Goal: Transaction & Acquisition: Purchase product/service

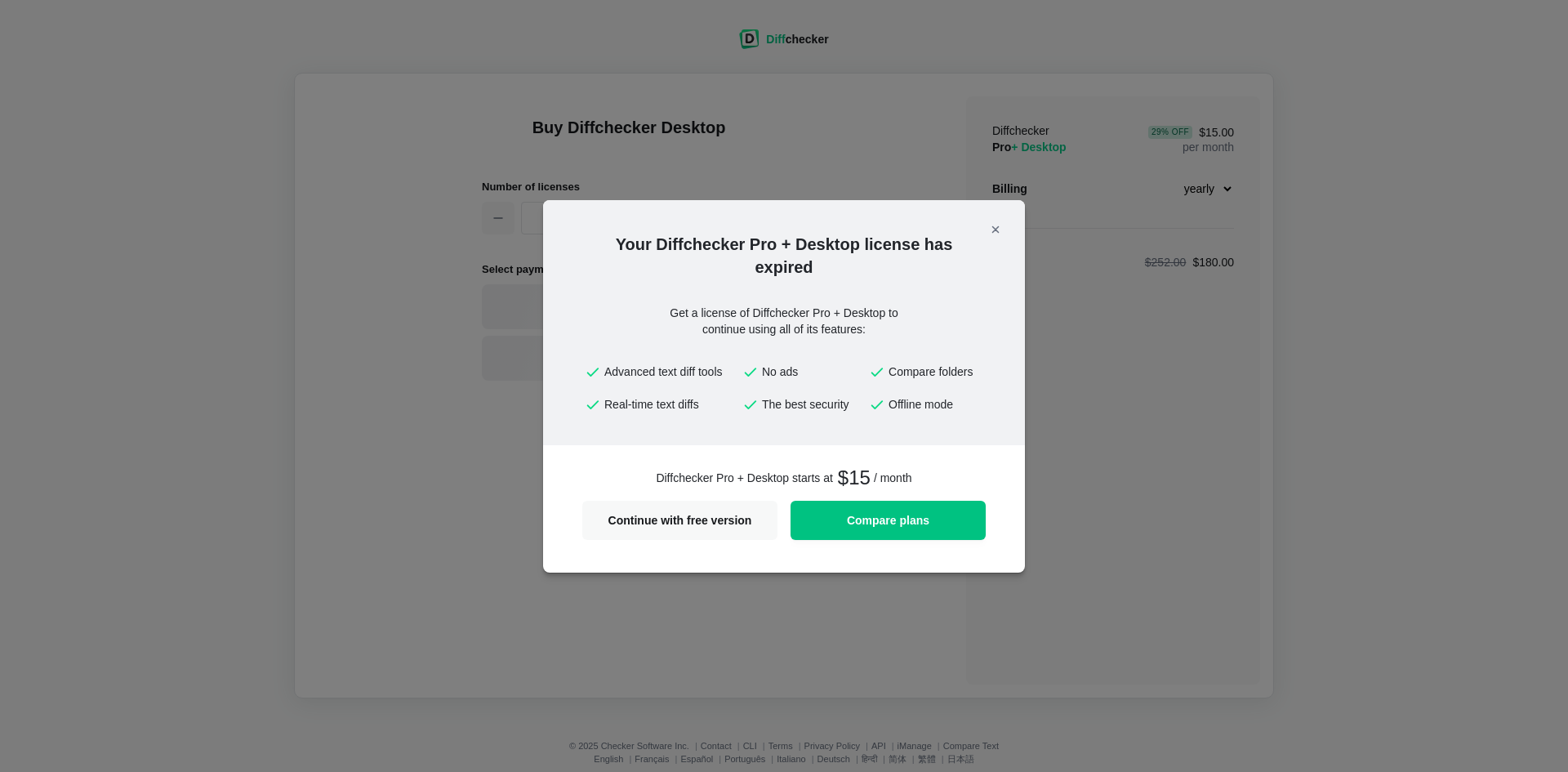
select select "desktop-yearly-180"
click at [913, 508] on link "Compare plans" at bounding box center [888, 521] width 195 height 39
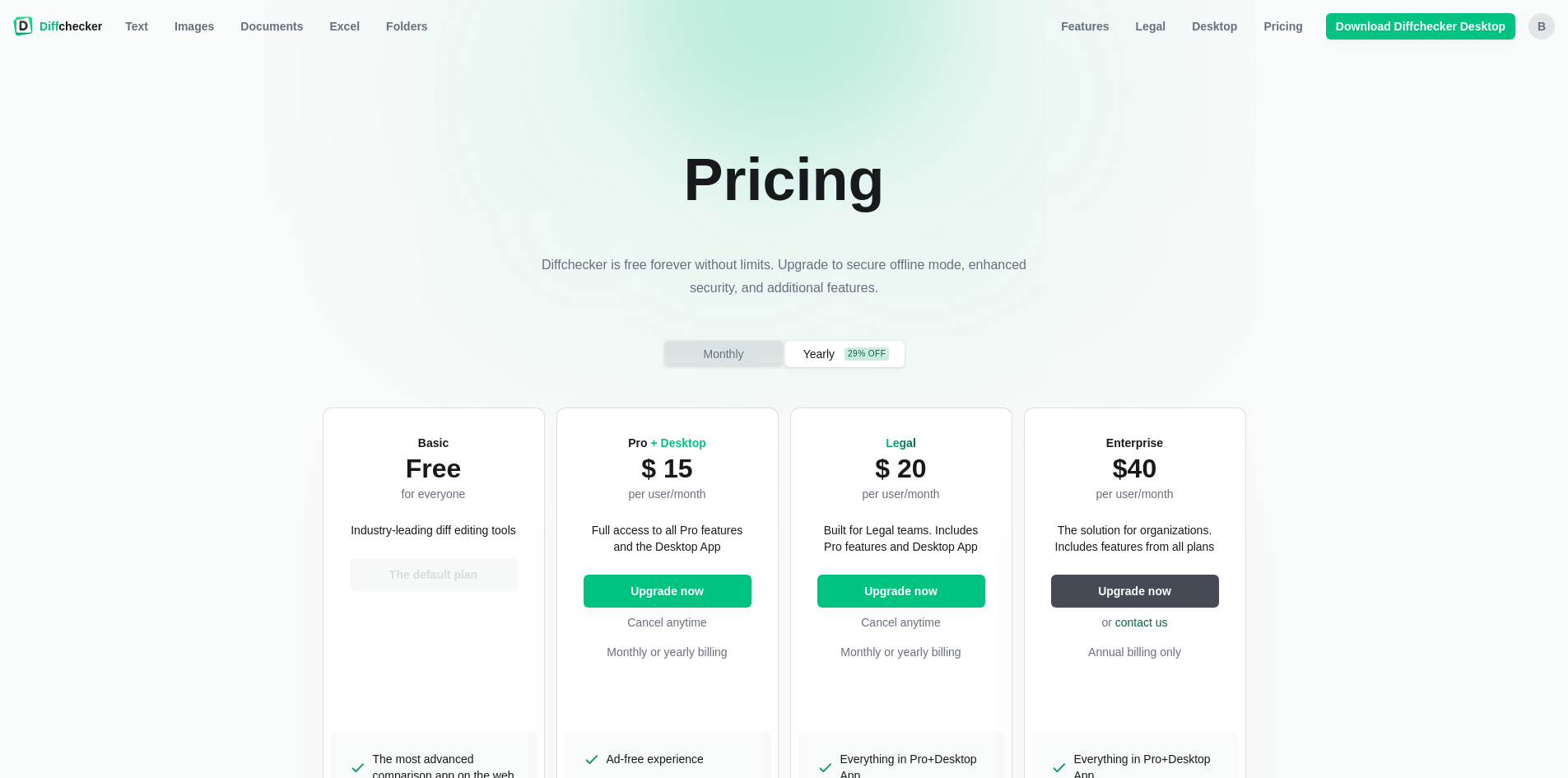
click at [693, 352] on button "Monthly" at bounding box center [723, 353] width 120 height 27
click at [701, 595] on span "Upgrade now" at bounding box center [667, 591] width 80 height 17
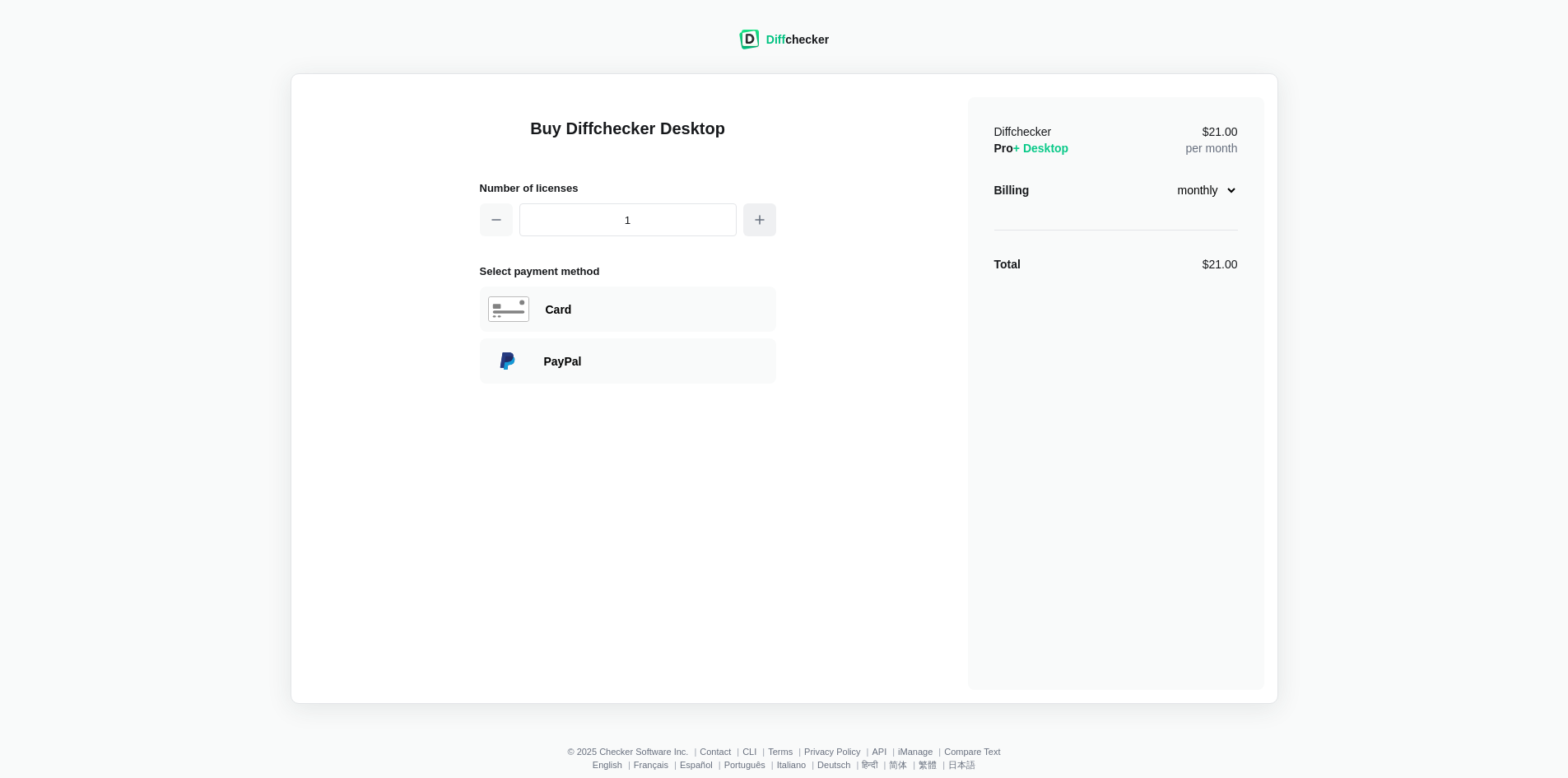
click at [762, 219] on icon "button" at bounding box center [759, 219] width 13 height 13
type input "2"
click at [700, 303] on div "Card" at bounding box center [656, 309] width 223 height 17
select select "[GEOGRAPHIC_DATA]"
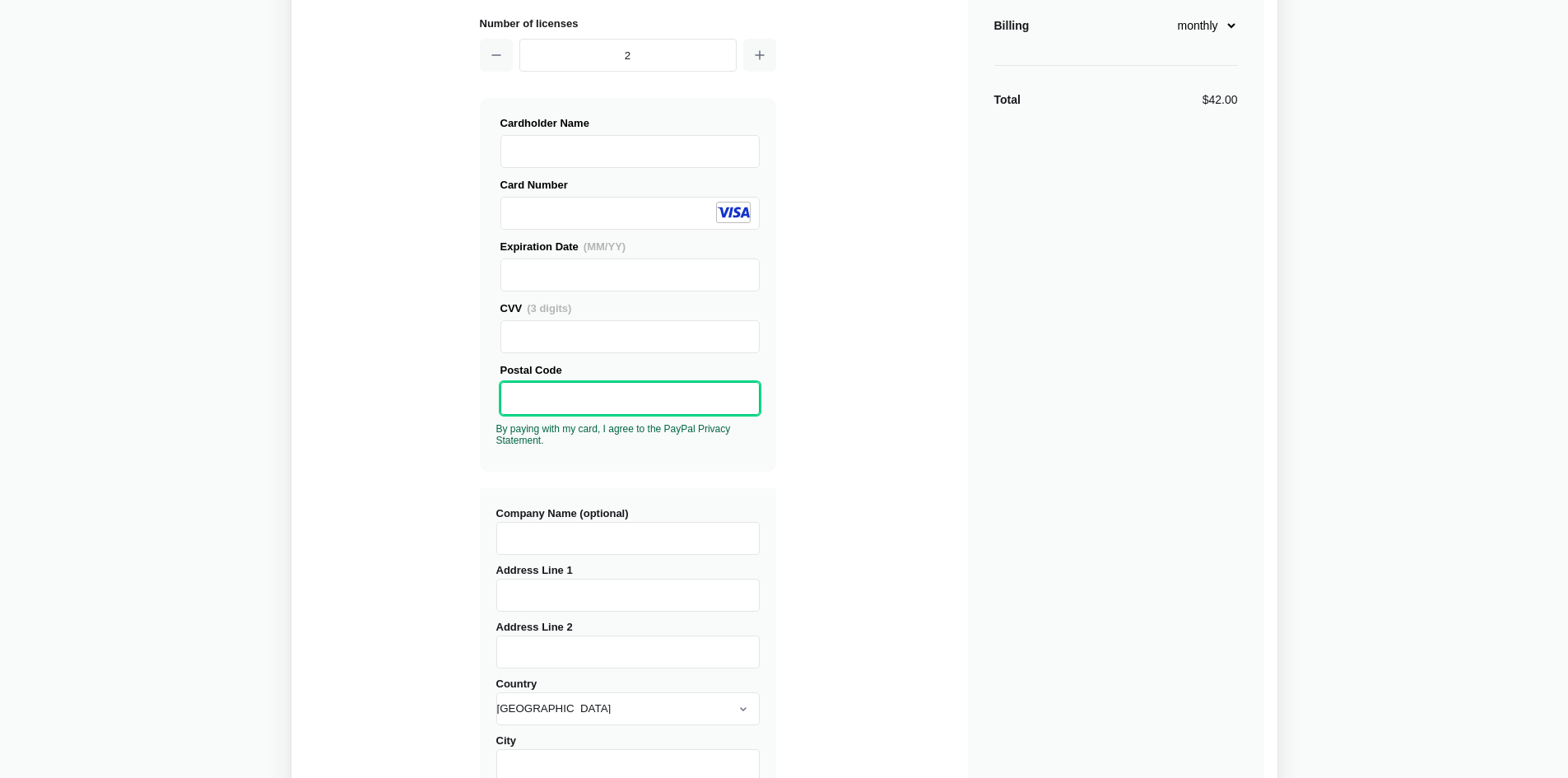
scroll to position [330, 0]
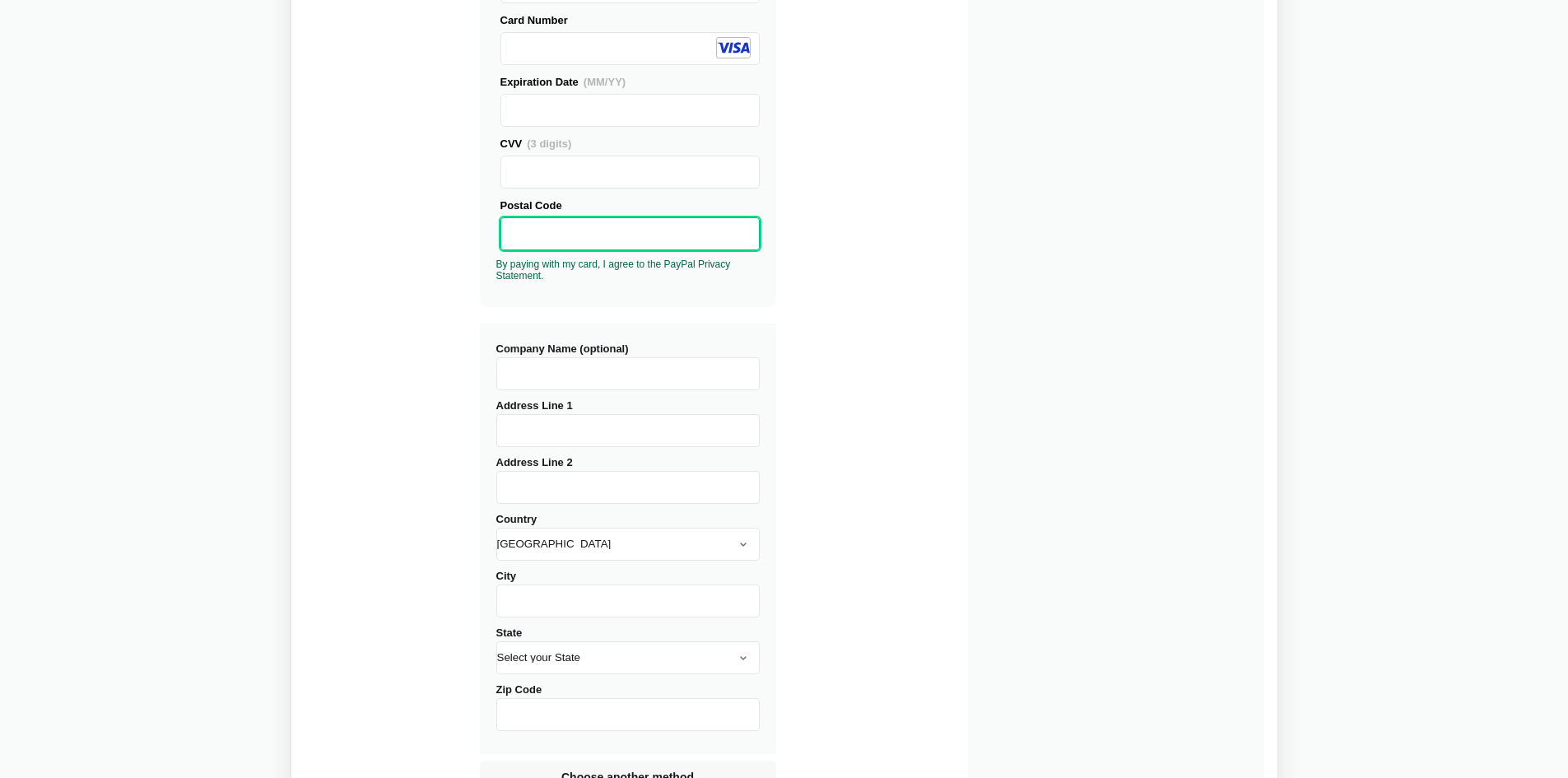
click at [579, 432] on input "Address Line 1" at bounding box center [628, 430] width 263 height 33
type input "[STREET_ADDRESS][PERSON_NAME]"
click at [574, 598] on input "City" at bounding box center [628, 601] width 263 height 33
type input "Chelsea"
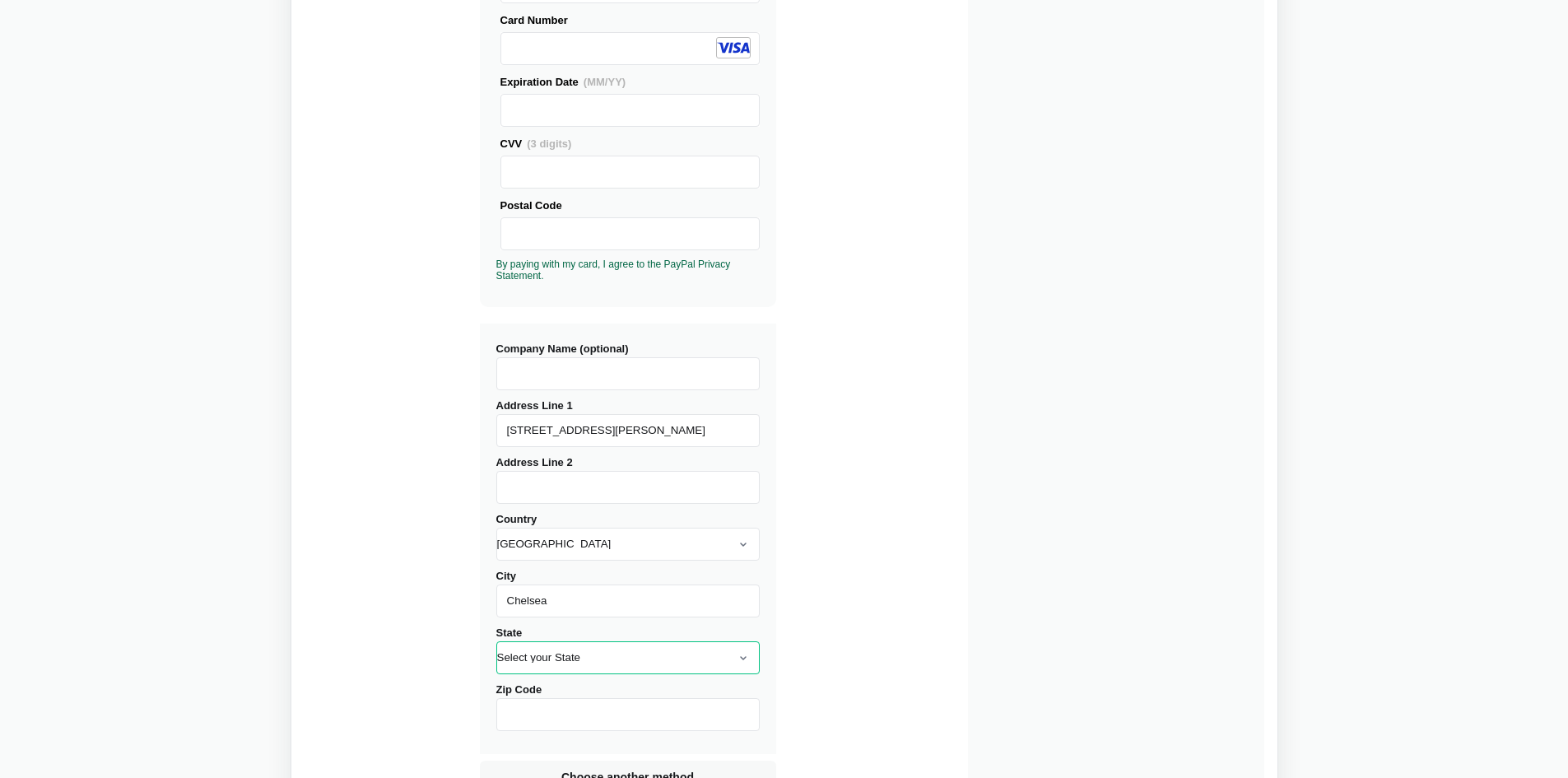
select select "AL"
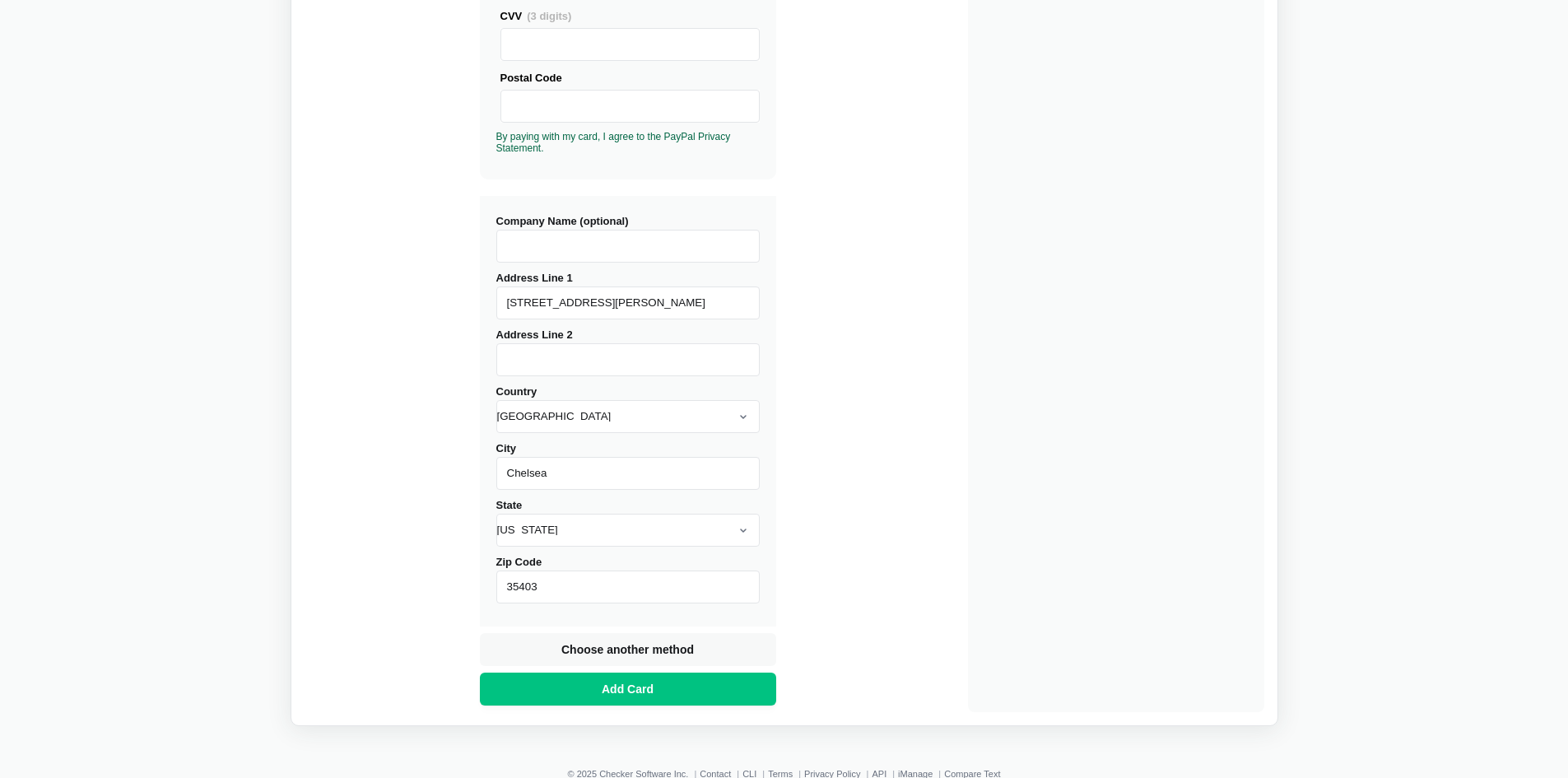
scroll to position [507, 0]
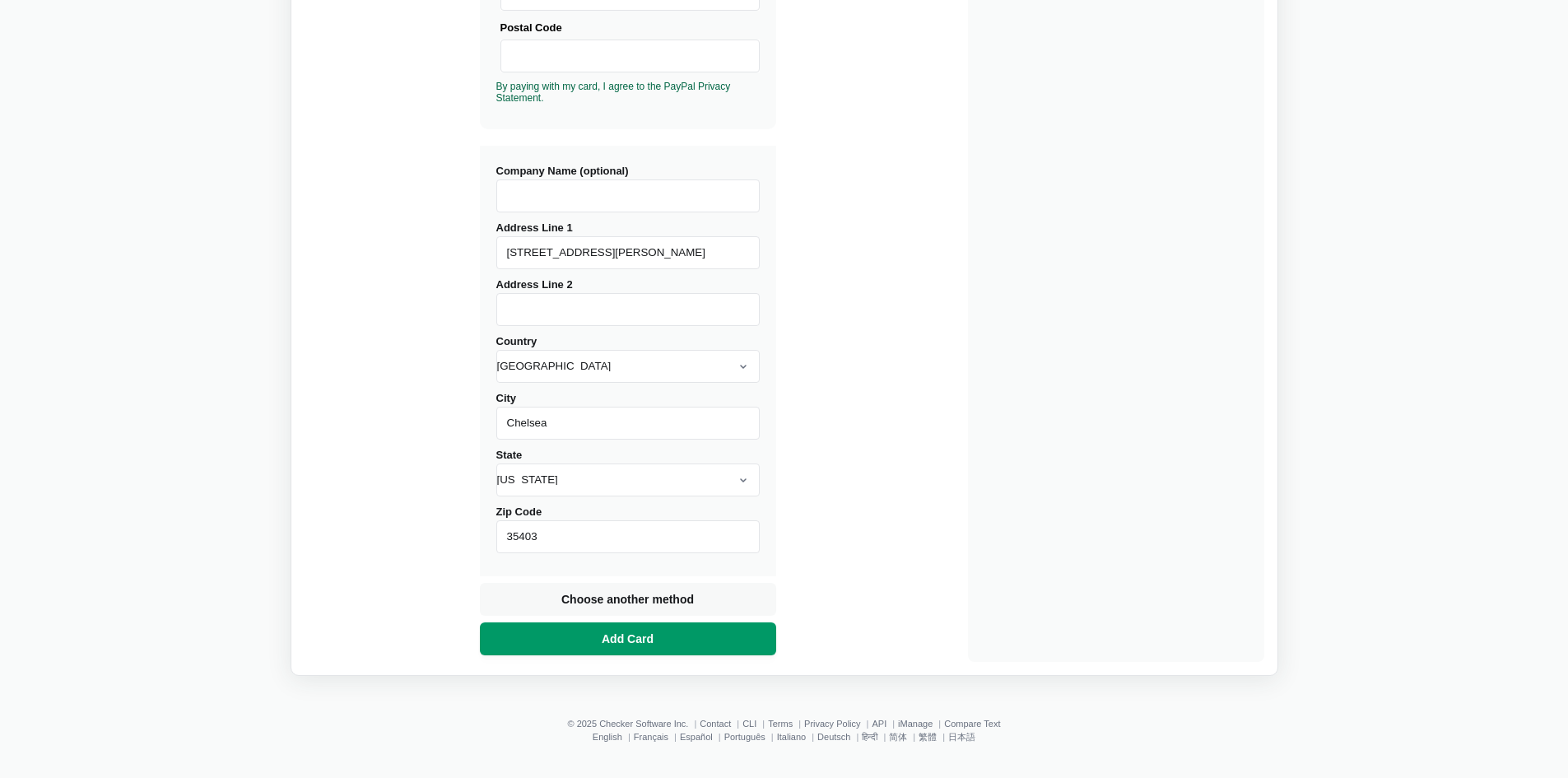
type input "35403"
click at [612, 644] on span "Add Card" at bounding box center [627, 638] width 58 height 17
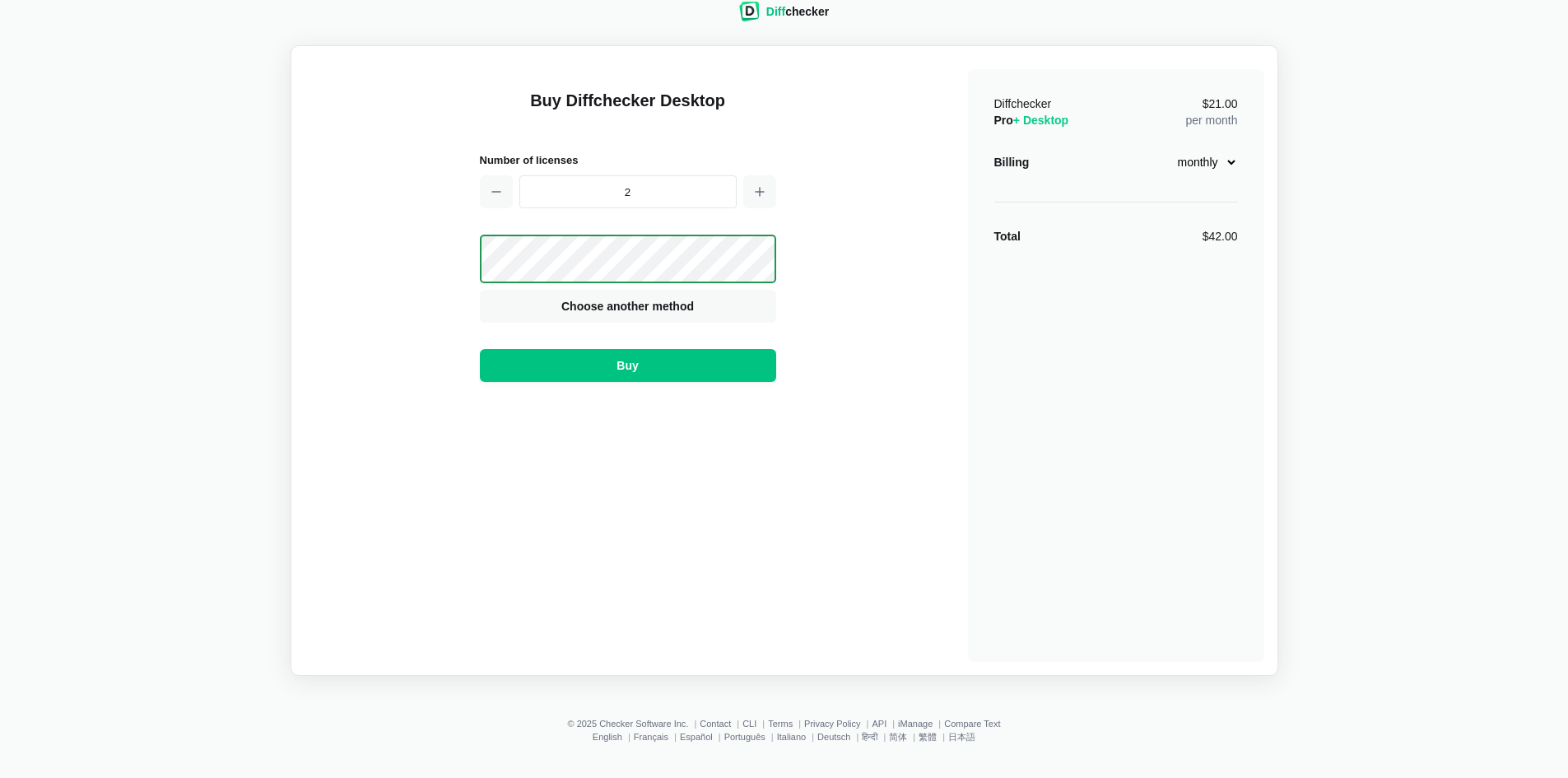
scroll to position [28, 0]
click at [726, 379] on button "Buy" at bounding box center [627, 365] width 296 height 33
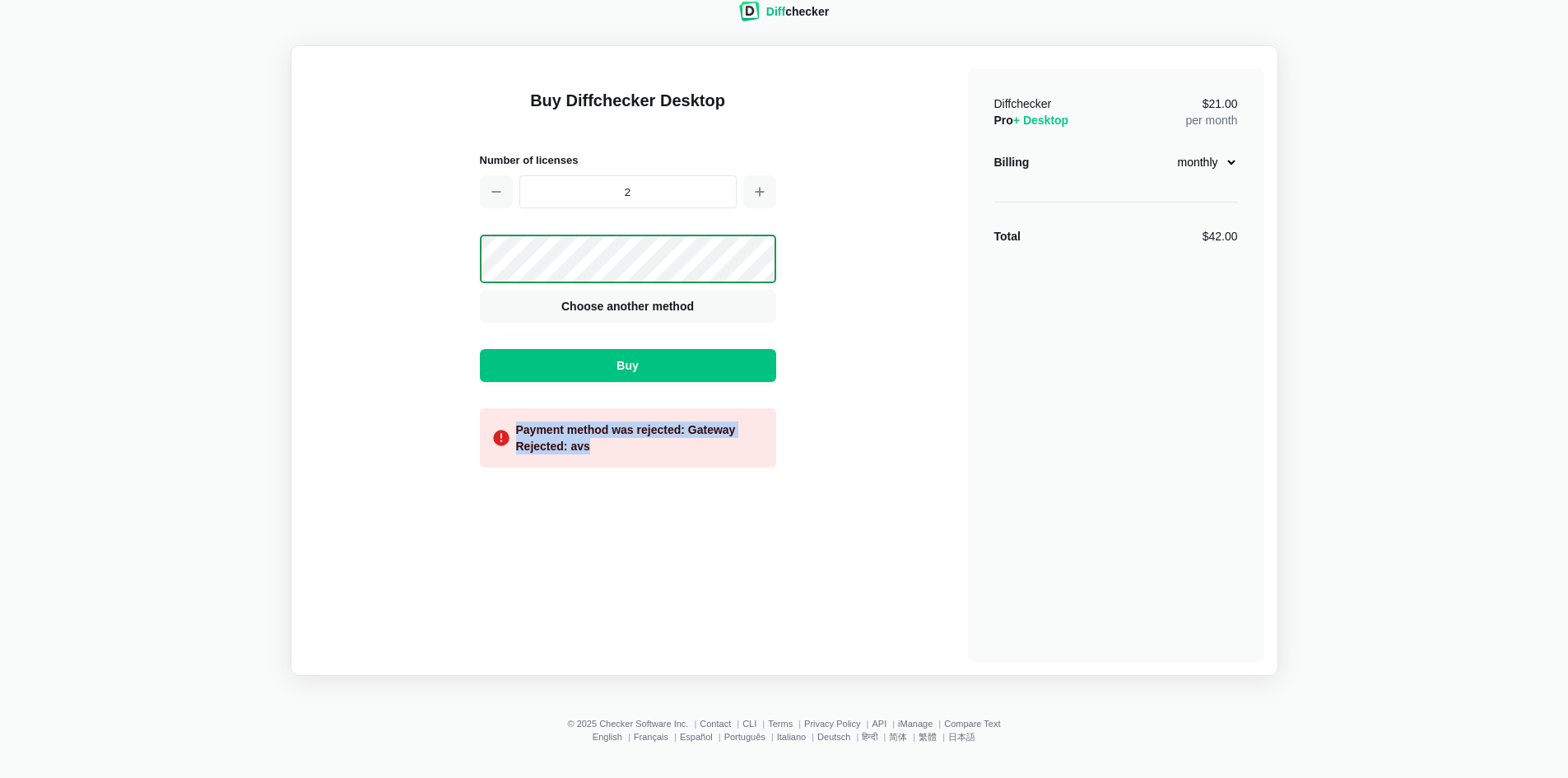
drag, startPoint x: 511, startPoint y: 424, endPoint x: 609, endPoint y: 455, distance: 102.8
click at [609, 455] on div "Payment method was rejected: Gateway Rejected: avs" at bounding box center [627, 438] width 296 height 59
copy div "Payment method was rejected: Gateway Rejected: avs"
click at [678, 308] on span "Choose another method" at bounding box center [627, 306] width 139 height 17
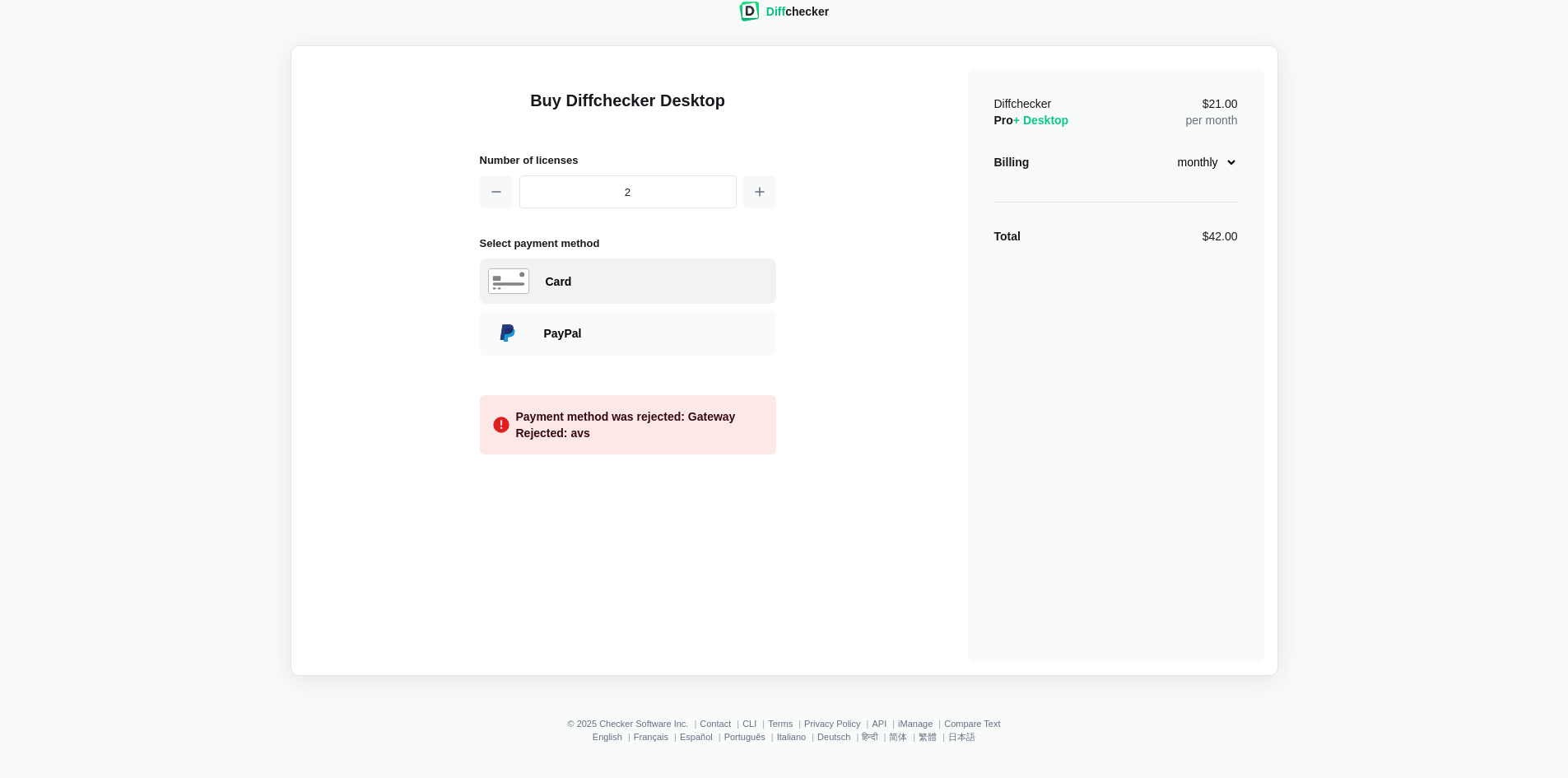
click at [567, 281] on div "Card" at bounding box center [656, 281] width 223 height 17
select select "[GEOGRAPHIC_DATA]"
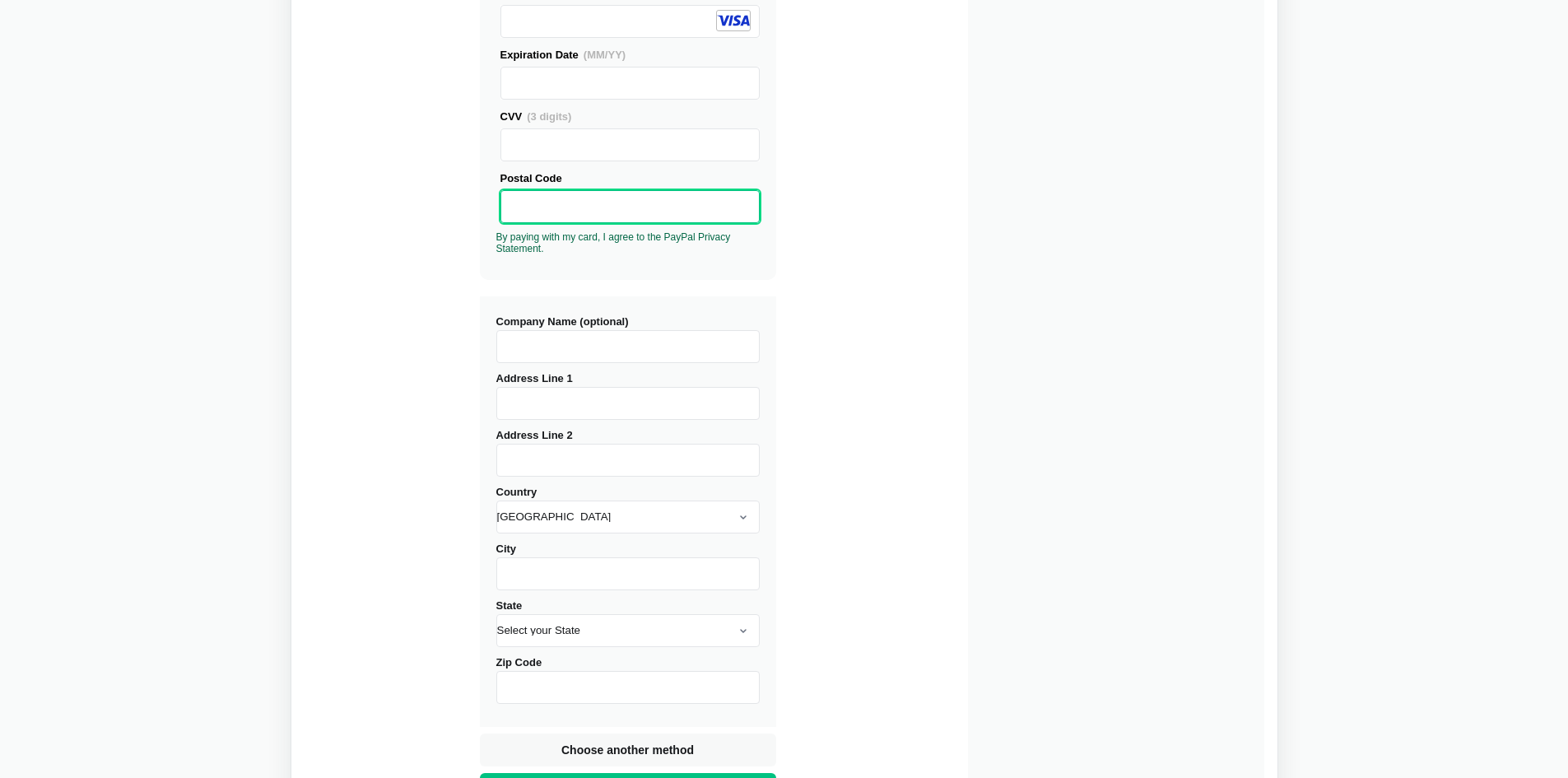
scroll to position [357, 0]
click at [645, 405] on input "Address Line 1" at bounding box center [628, 402] width 263 height 33
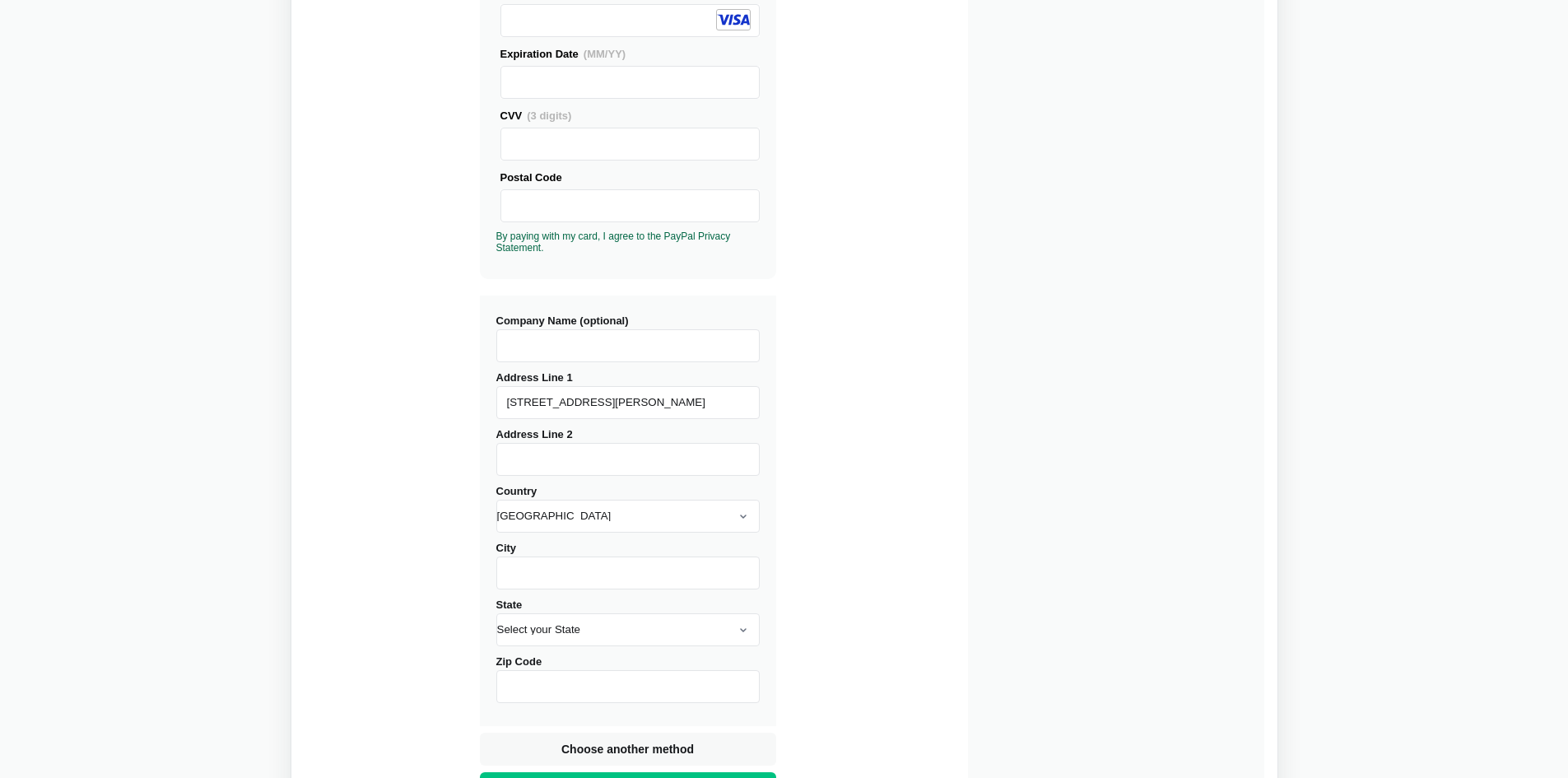
type input "[STREET_ADDRESS][PERSON_NAME]"
type input "Chelsea"
select select "AL"
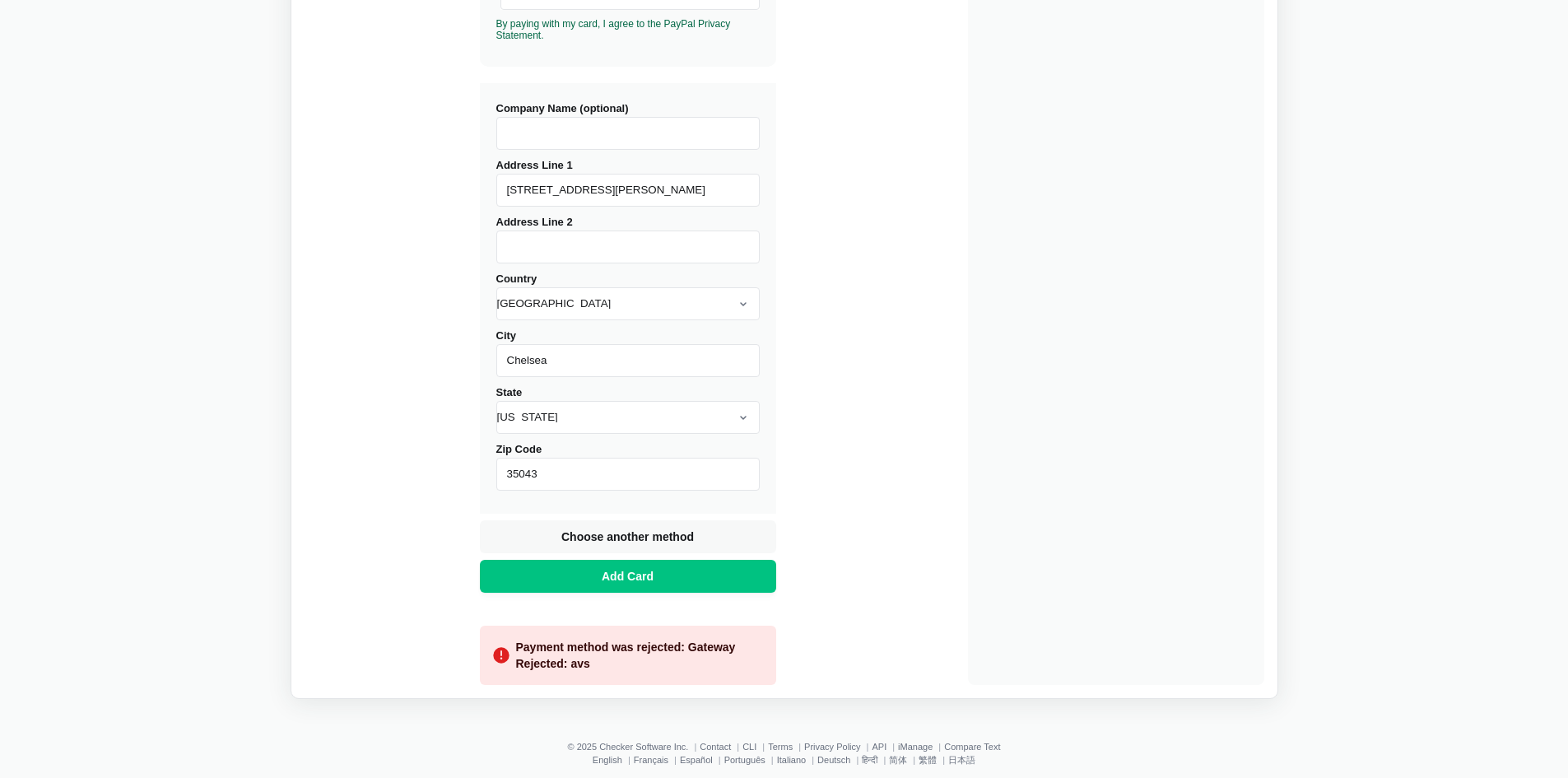
scroll to position [593, 0]
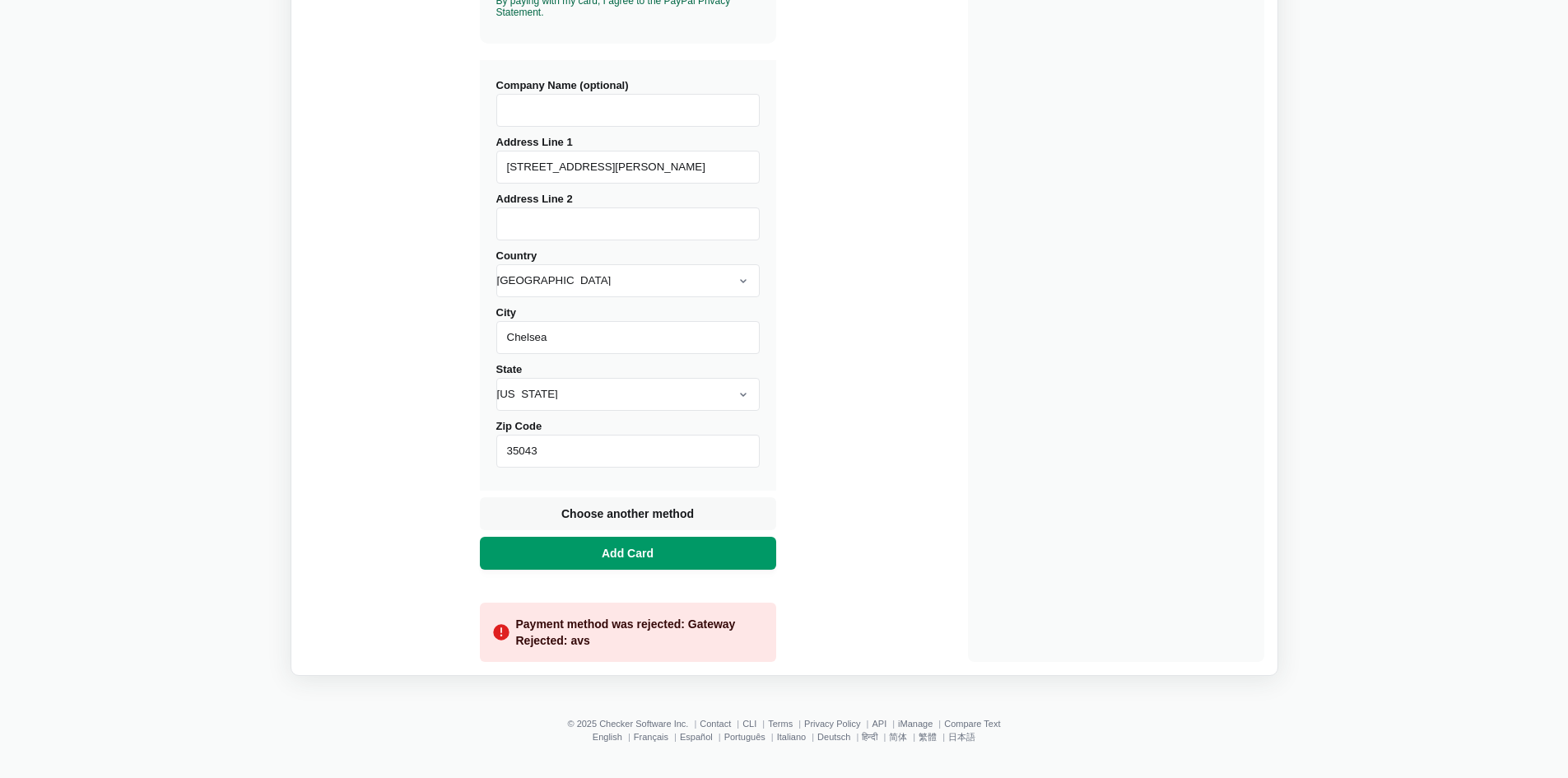
type input "35043"
click at [707, 553] on button "Add Card" at bounding box center [627, 552] width 296 height 33
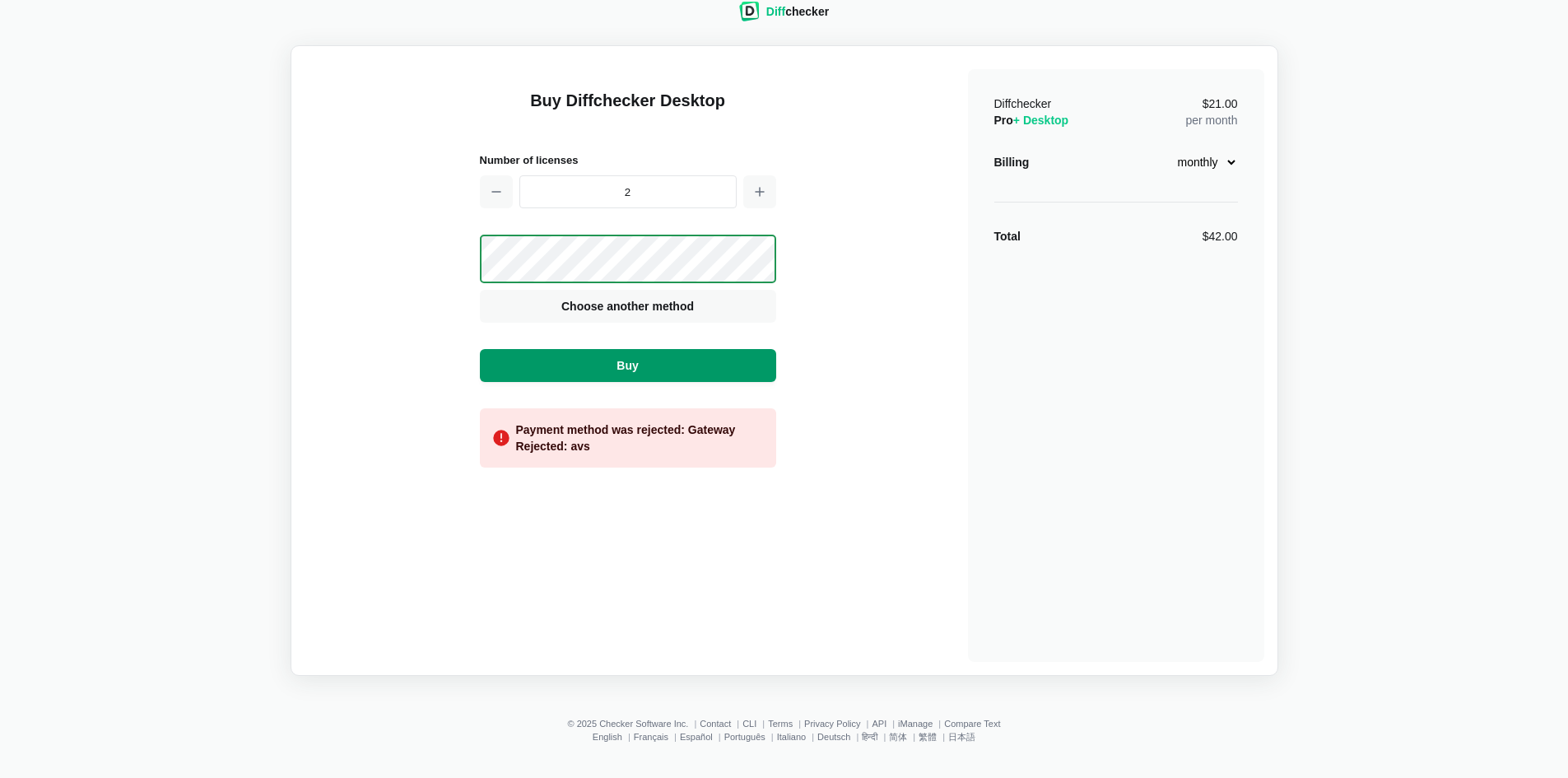
click at [589, 357] on button "Buy" at bounding box center [627, 365] width 296 height 33
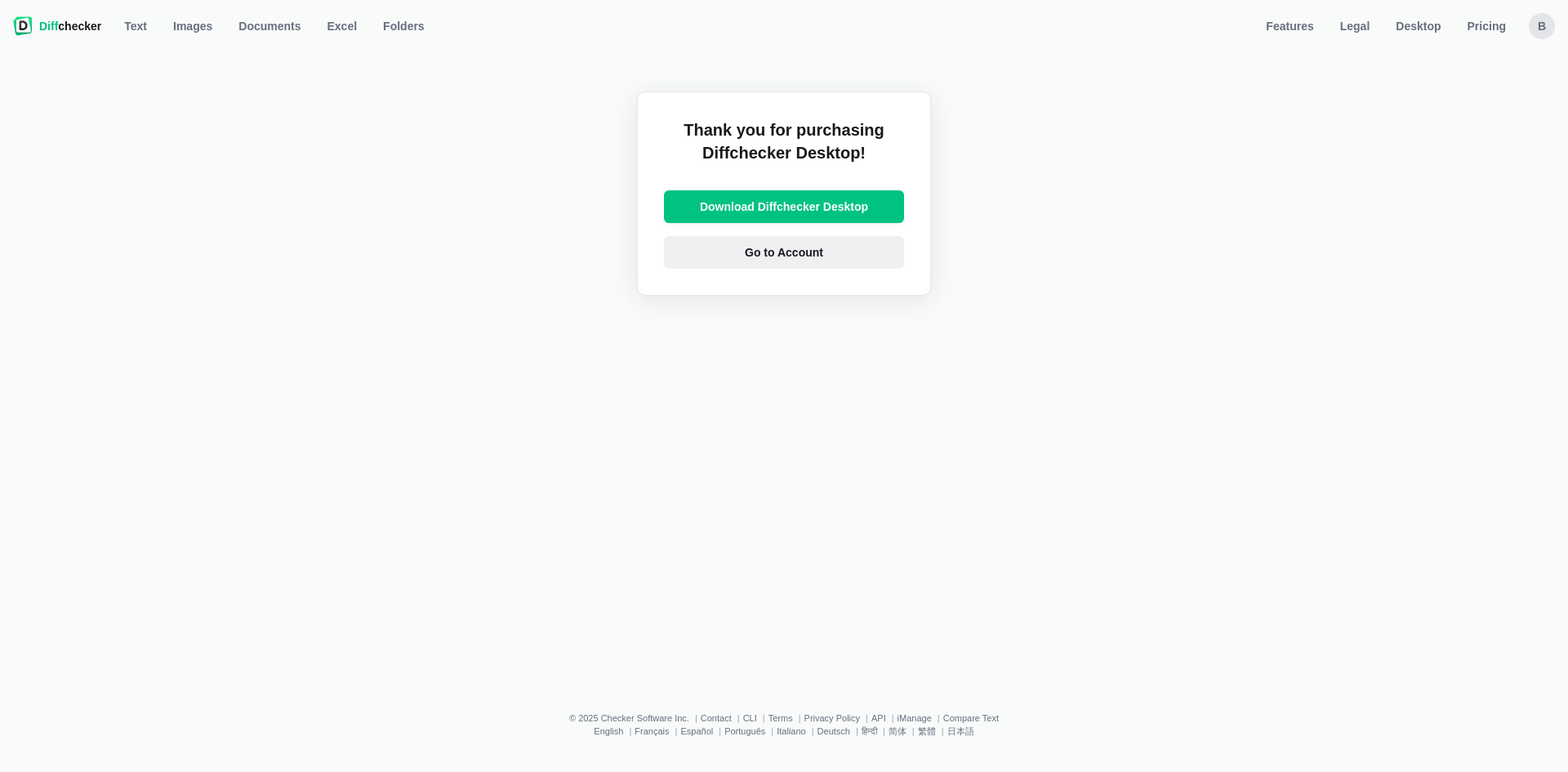
click at [788, 263] on link "Go to Account" at bounding box center [784, 251] width 241 height 32
